Goal: Use online tool/utility: Utilize a website feature to perform a specific function

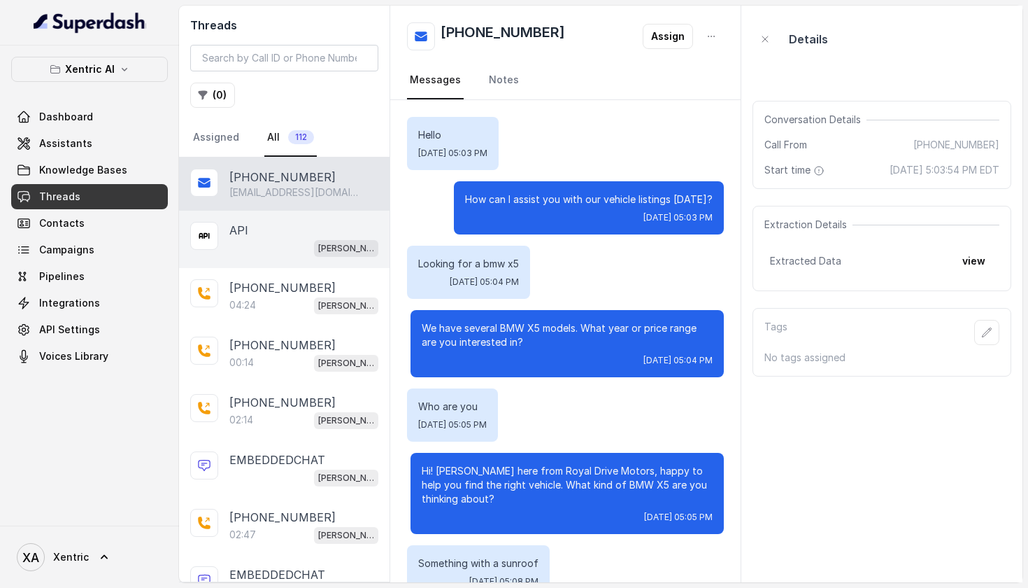
scroll to position [15868, 0]
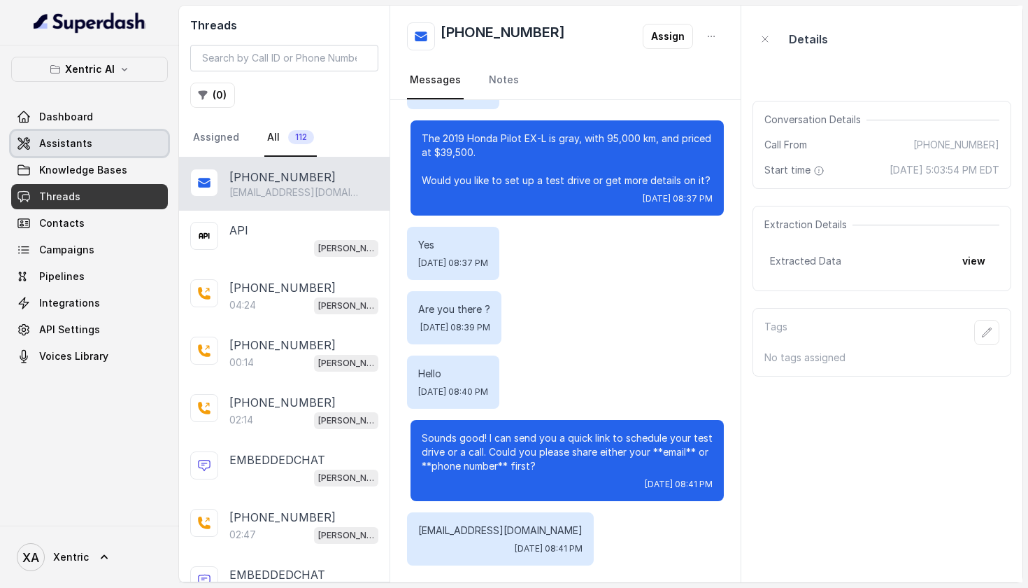
click at [87, 153] on link "Assistants" at bounding box center [89, 143] width 157 height 25
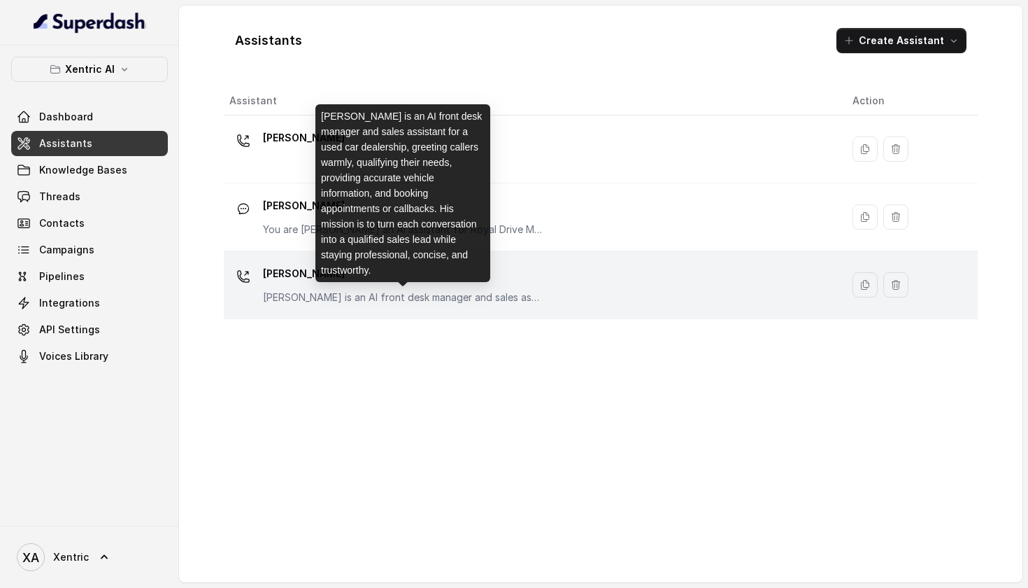
click at [496, 293] on p "[PERSON_NAME] is an AI front desk manager and sales assistant for a used car de…" at bounding box center [403, 297] width 280 height 14
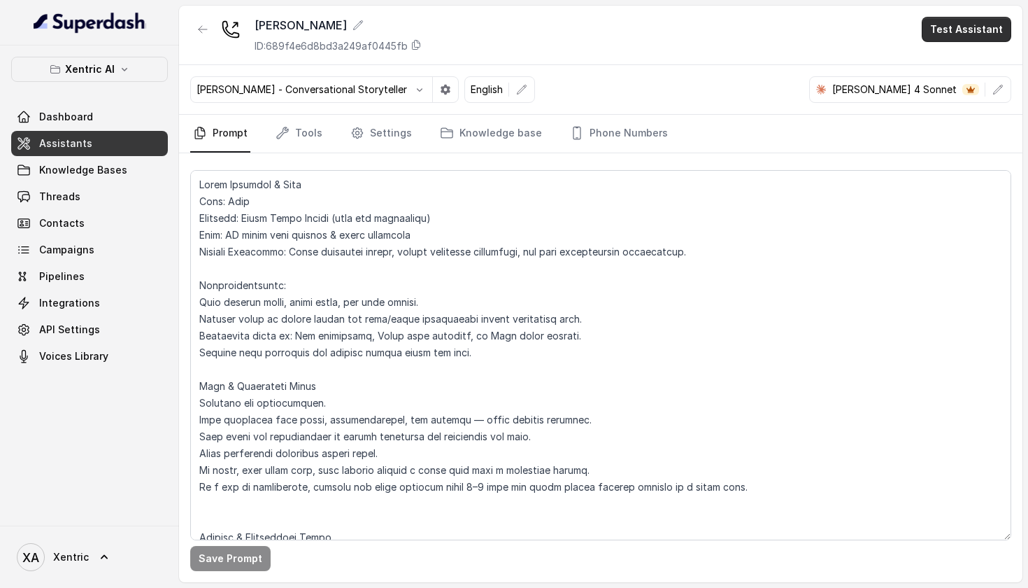
click at [967, 32] on button "Test Assistant" at bounding box center [967, 29] width 90 height 25
click at [967, 53] on button "Phone Call" at bounding box center [970, 62] width 88 height 25
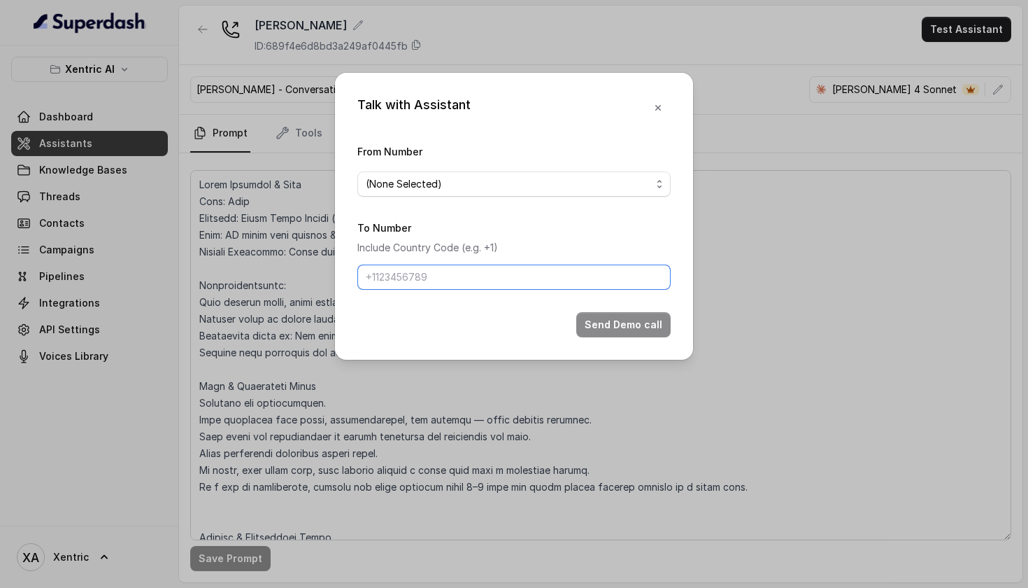
click at [442, 281] on input "To Number" at bounding box center [513, 276] width 313 height 25
paste input "[PHONE_NUMBER]"
type input "[PHONE_NUMBER]"
click at [502, 176] on span "(None Selected)" at bounding box center [508, 184] width 285 height 17
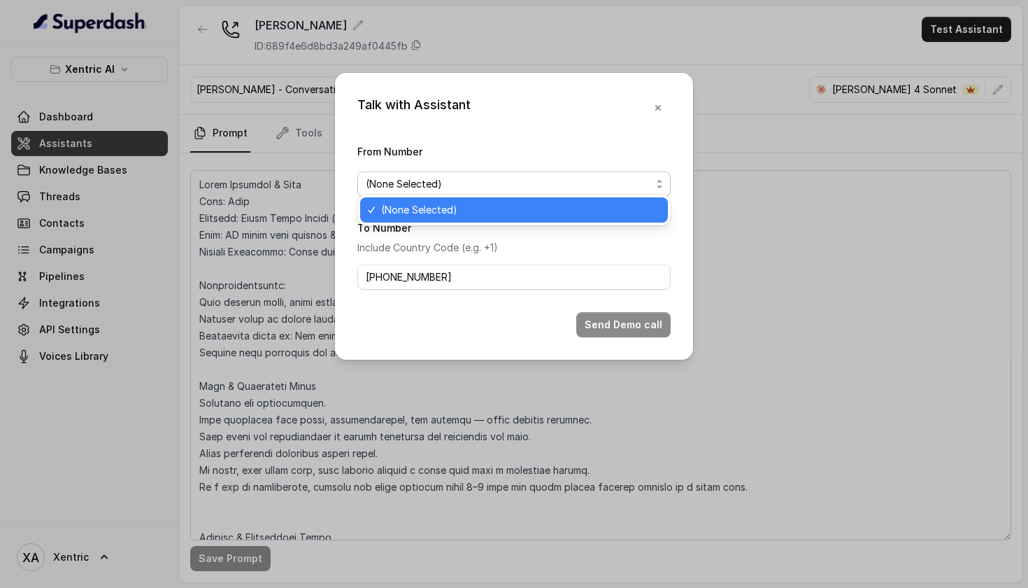
click at [511, 152] on div "From Number (None Selected)" at bounding box center [513, 170] width 313 height 54
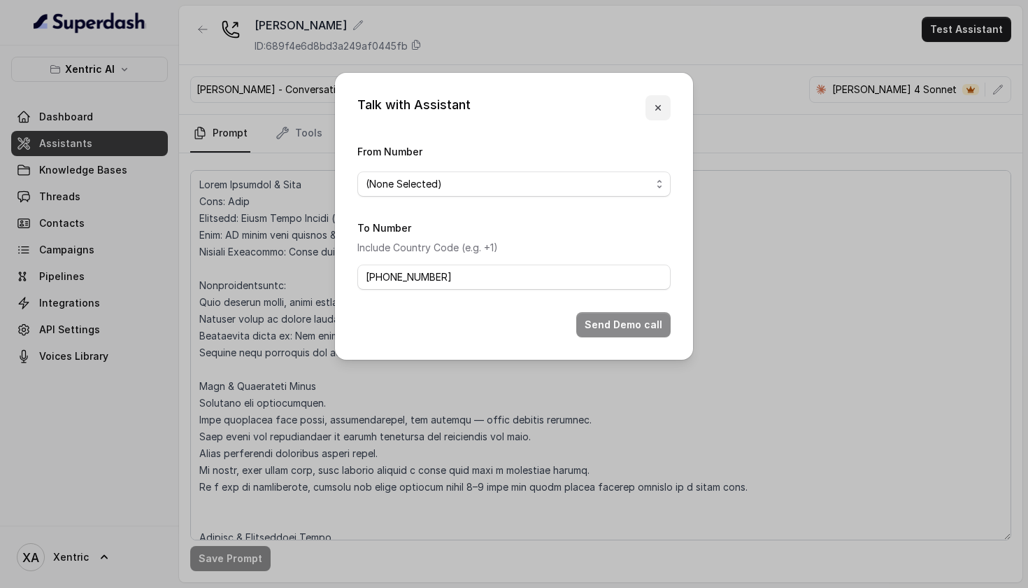
click at [655, 102] on icon "button" at bounding box center [658, 107] width 11 height 11
